Goal: Transaction & Acquisition: Purchase product/service

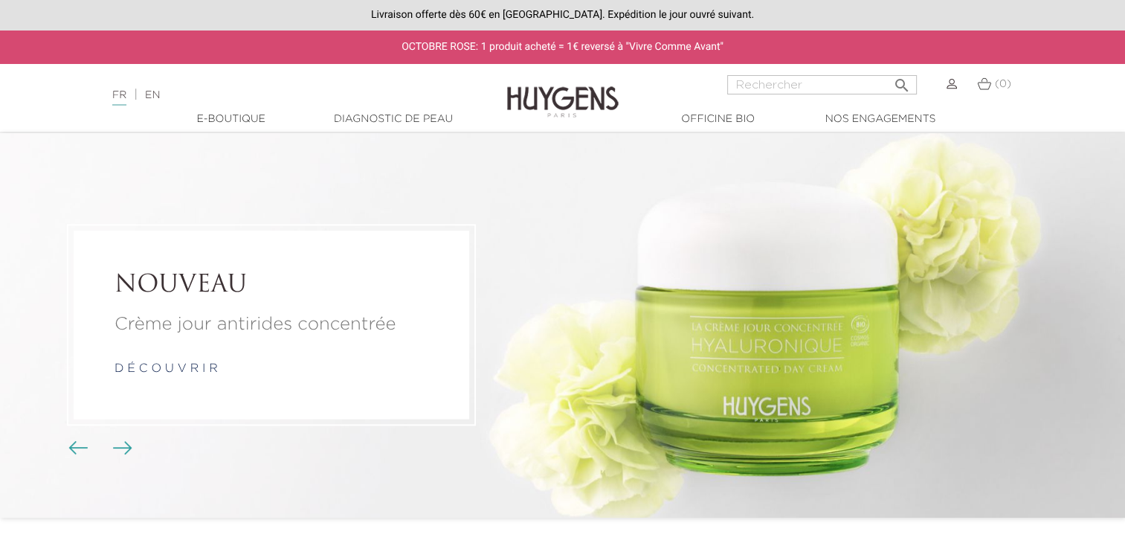
click at [77, 454] on img "Boutons du carrousel" at bounding box center [77, 447] width 19 height 13
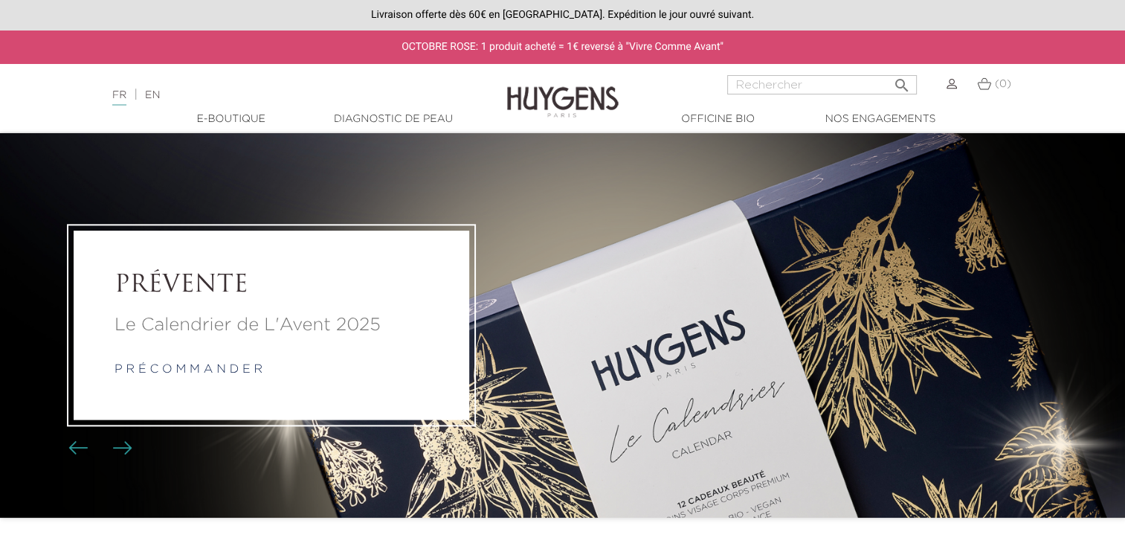
click at [625, 339] on li "PRÉVENTE Le Calendrier de L'Avent 2025 p r é c o m m a n d e r" at bounding box center [562, 325] width 1125 height 385
click at [250, 370] on link "p r é c o m m a n d e r" at bounding box center [189, 370] width 148 height 12
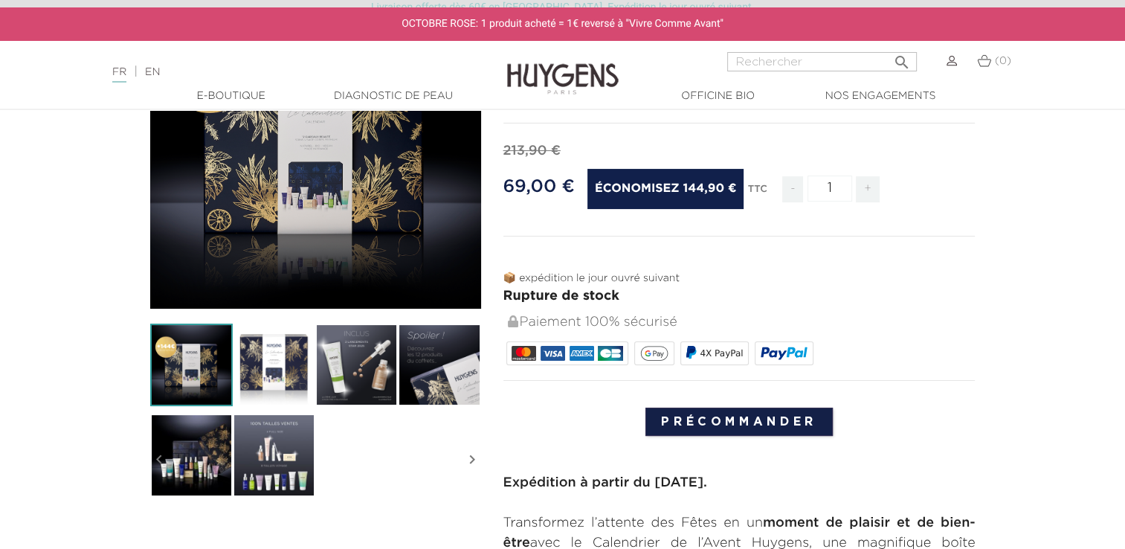
scroll to position [268, 0]
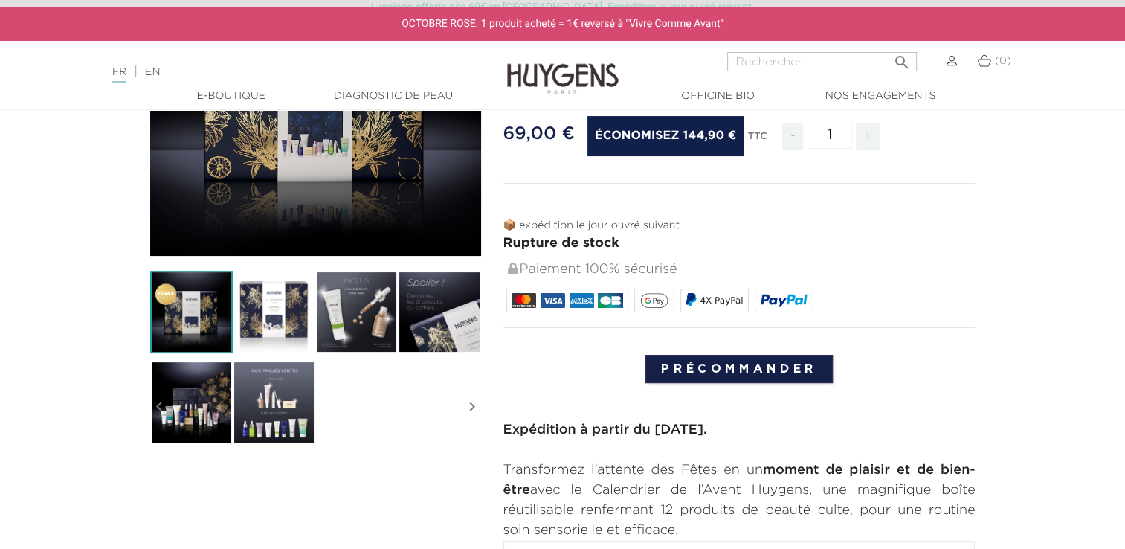
click at [264, 377] on img at bounding box center [274, 402] width 83 height 83
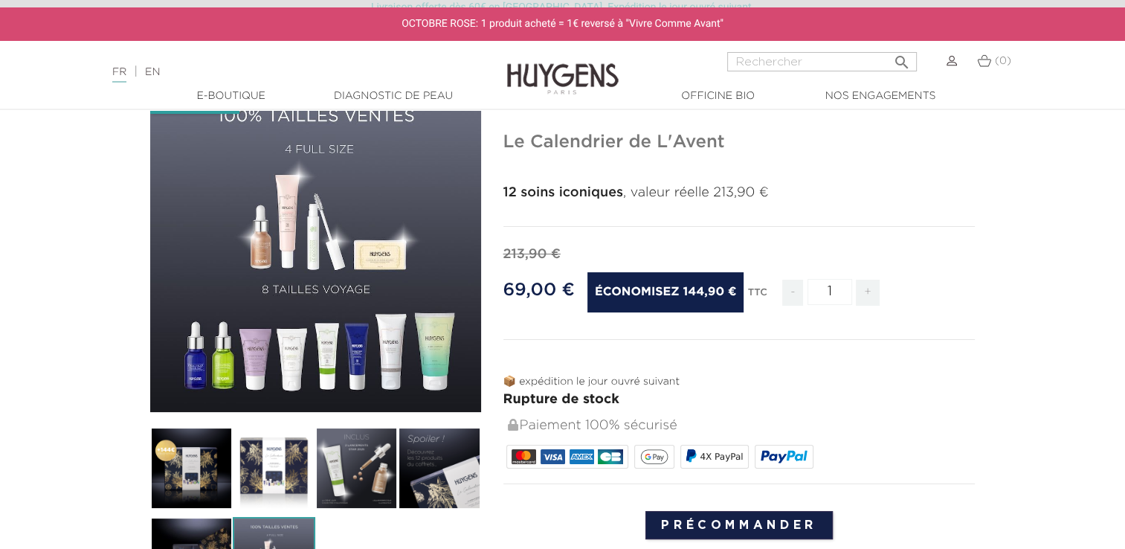
scroll to position [89, 0]
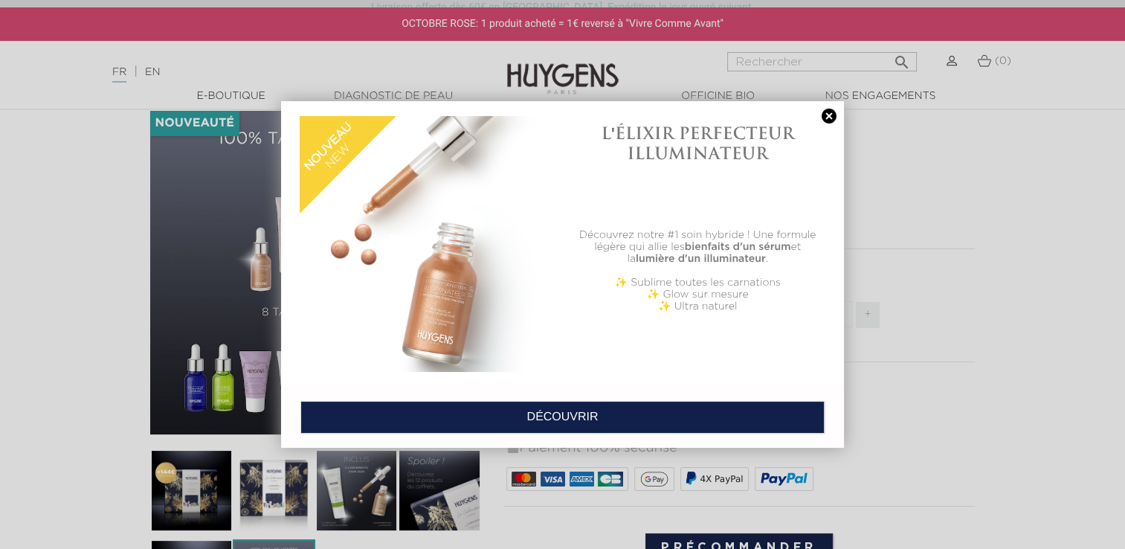
click at [826, 123] on link at bounding box center [829, 117] width 21 height 16
